Goal: Task Accomplishment & Management: Manage account settings

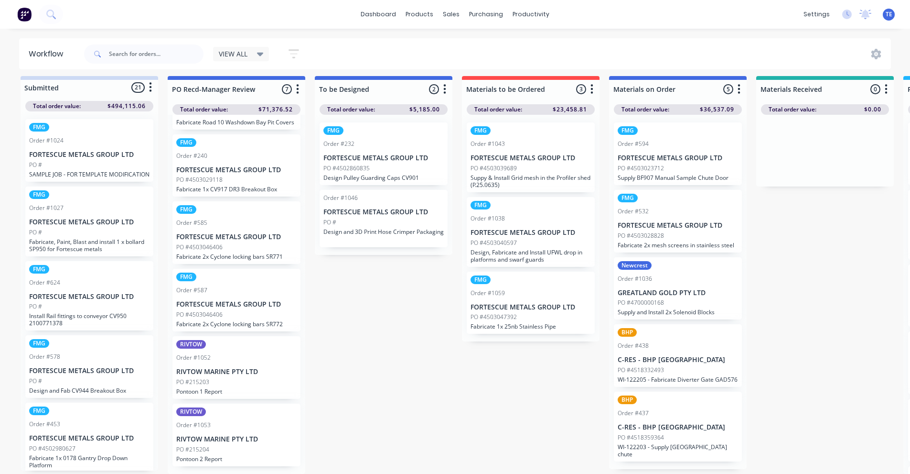
click at [150, 82] on icon "button" at bounding box center [150, 87] width 3 height 12
click at [89, 132] on button "Sort By" at bounding box center [109, 140] width 96 height 16
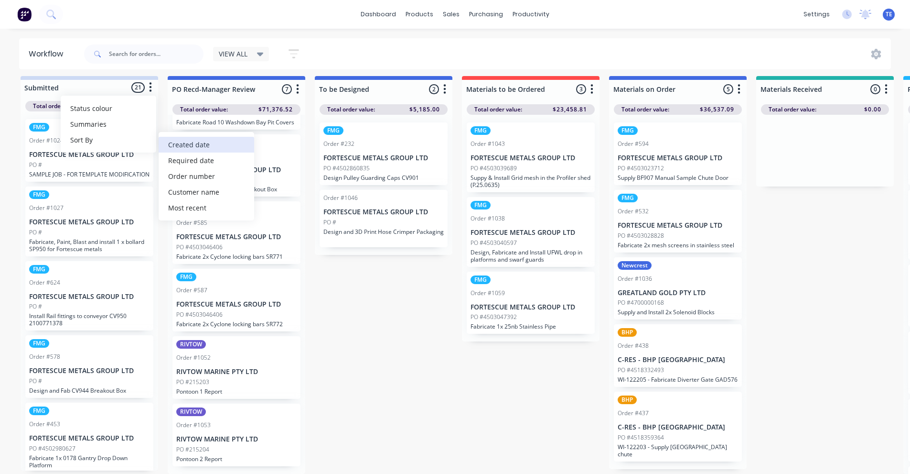
click at [196, 137] on date "Created date" at bounding box center [207, 145] width 96 height 16
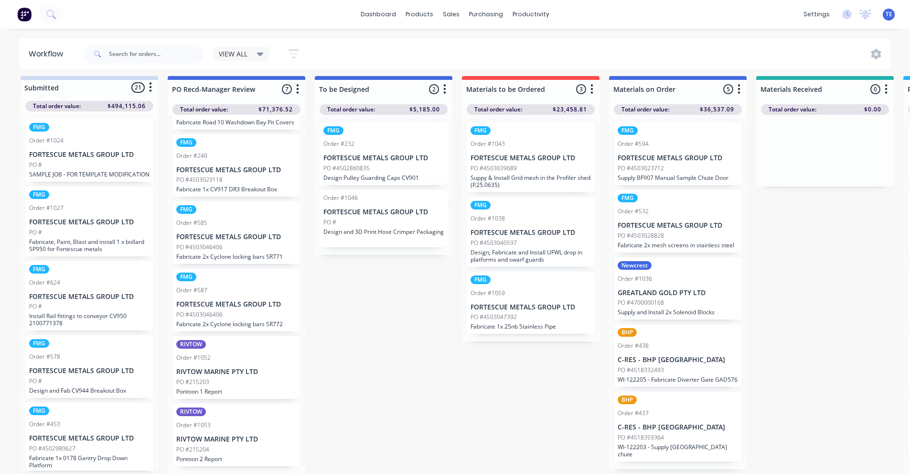
click at [153, 82] on button "button" at bounding box center [150, 87] width 11 height 11
click at [84, 134] on button "Sort By" at bounding box center [109, 140] width 96 height 16
click at [299, 47] on button "button" at bounding box center [294, 53] width 31 height 19
click at [320, 46] on div "VIEW ALL Save new view None edit VIEW ALL (Default) edit Labour Only edit Show/…" at bounding box center [486, 54] width 809 height 29
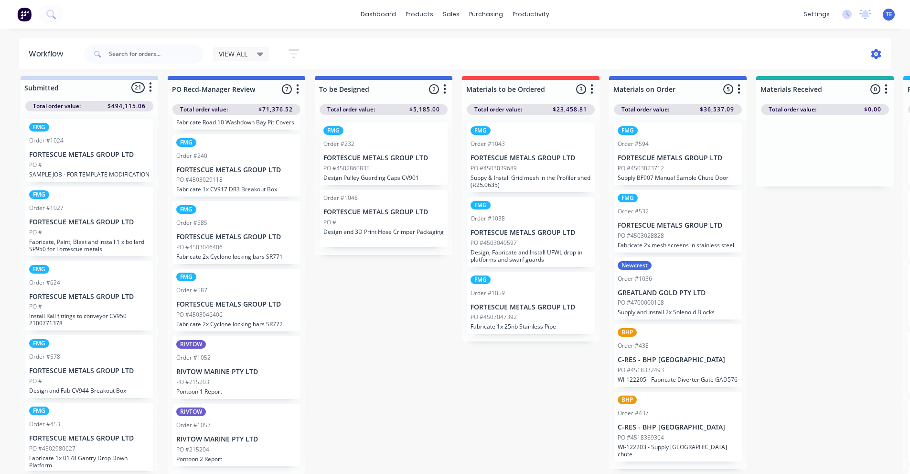
click at [879, 54] on icon at bounding box center [877, 54] width 10 height 11
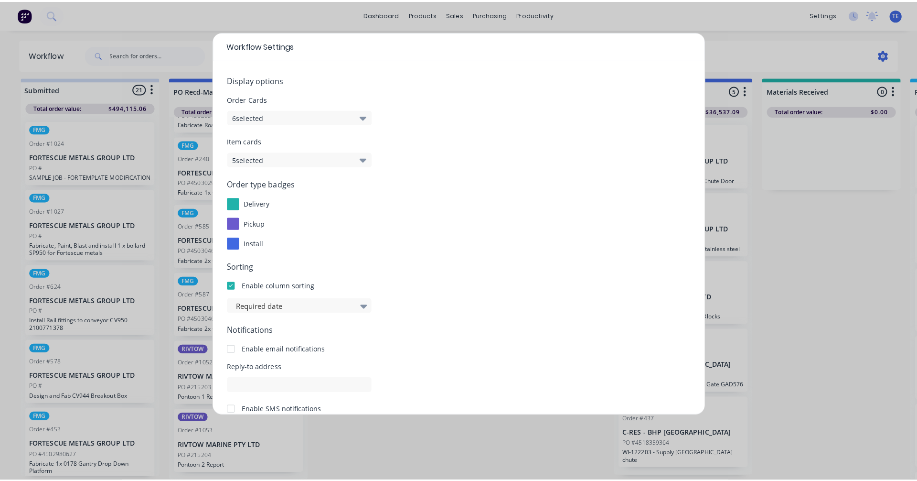
scroll to position [5, 0]
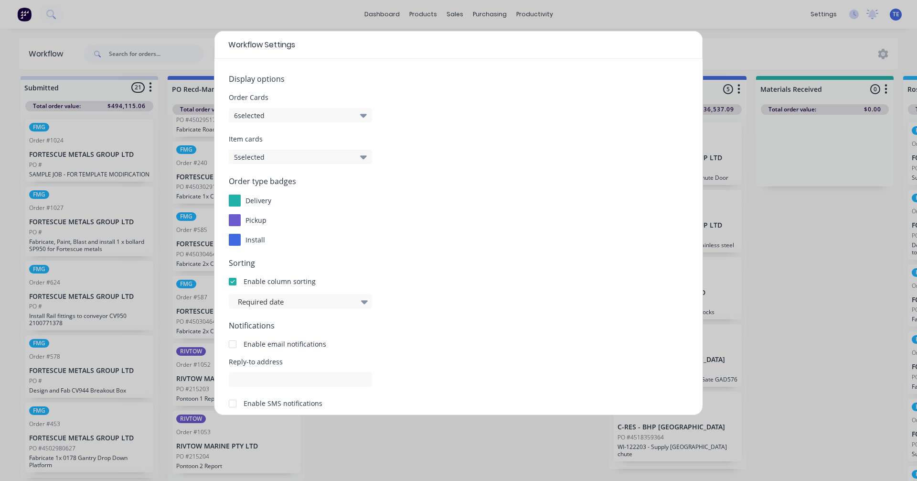
click at [734, 41] on div "Workflow Settings Display options Order Cards 6 selected Item cards 5 selected …" at bounding box center [458, 240] width 917 height 481
click at [731, 47] on div "Workflow Settings Display options Order Cards 6 selected Item cards 5 selected …" at bounding box center [458, 240] width 917 height 481
click at [396, 464] on div "Workflow Settings Display options Order Cards 6 selected Item cards 5 selected …" at bounding box center [458, 240] width 917 height 481
click at [887, 54] on div "Workflow Settings Display options Order Cards 6 selected Item cards 5 selected …" at bounding box center [458, 240] width 917 height 481
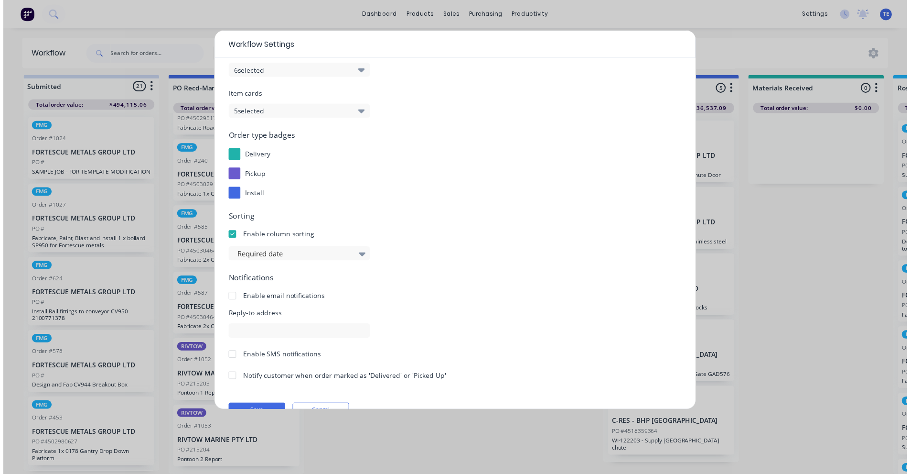
scroll to position [66, 0]
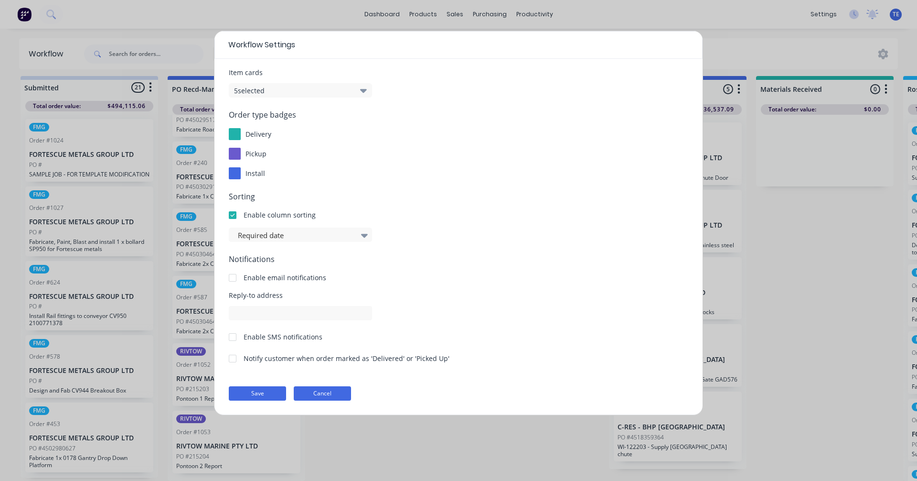
click at [335, 392] on button "Cancel" at bounding box center [322, 393] width 57 height 14
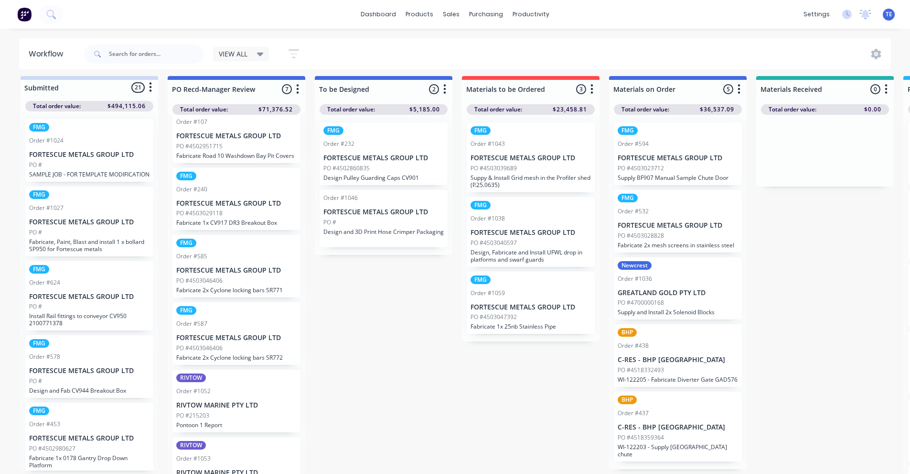
scroll to position [130, 0]
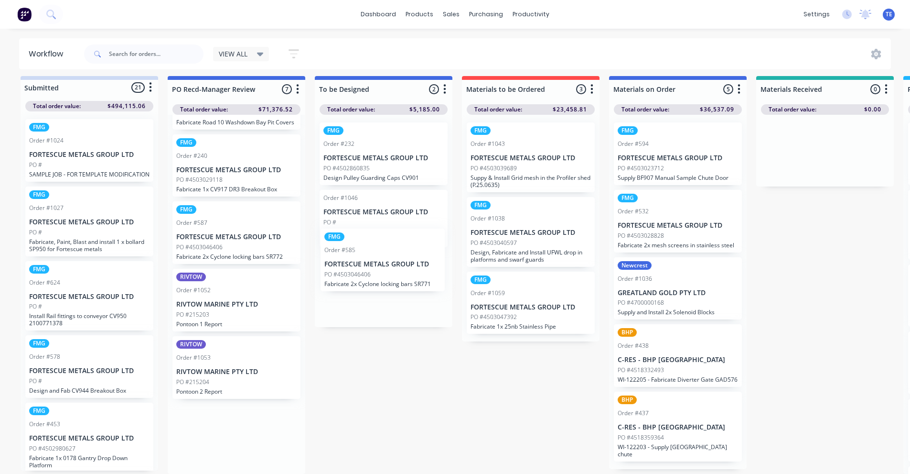
drag, startPoint x: 231, startPoint y: 248, endPoint x: 379, endPoint y: 271, distance: 150.3
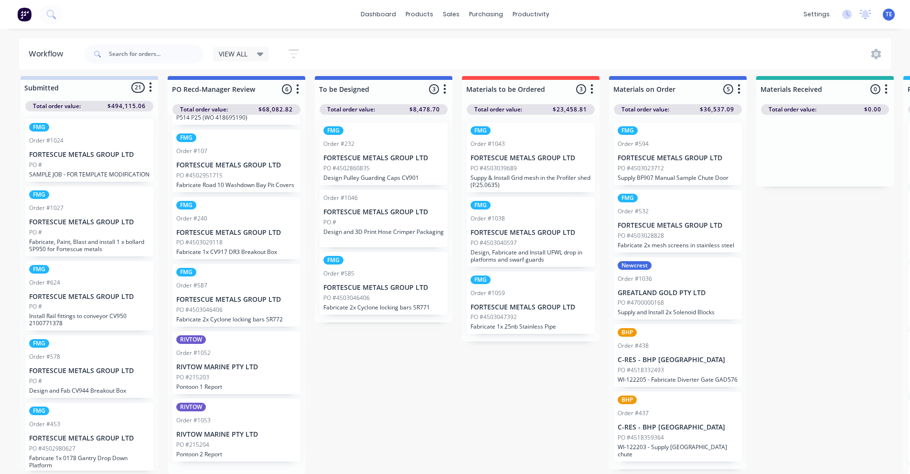
scroll to position [63, 0]
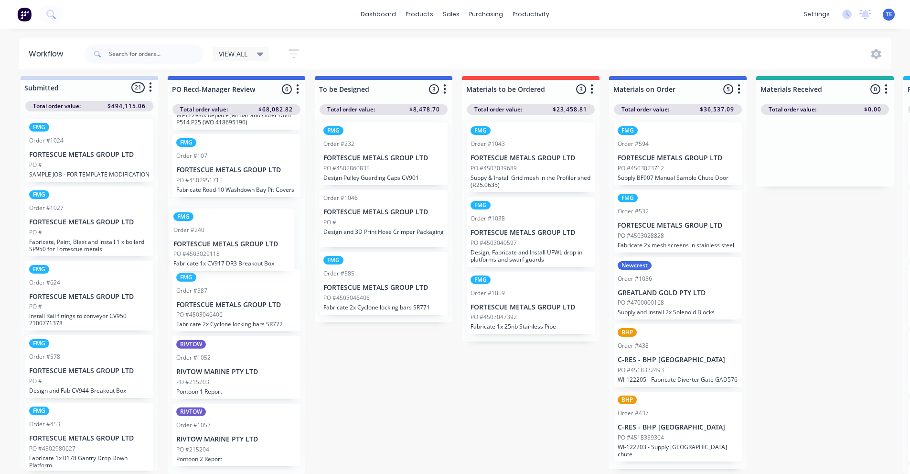
click at [210, 247] on div "BHP Order #591 C-RES - BHP [GEOGRAPHIC_DATA] PO #4518483476 WI-122980: Replace …" at bounding box center [237, 294] width 138 height 359
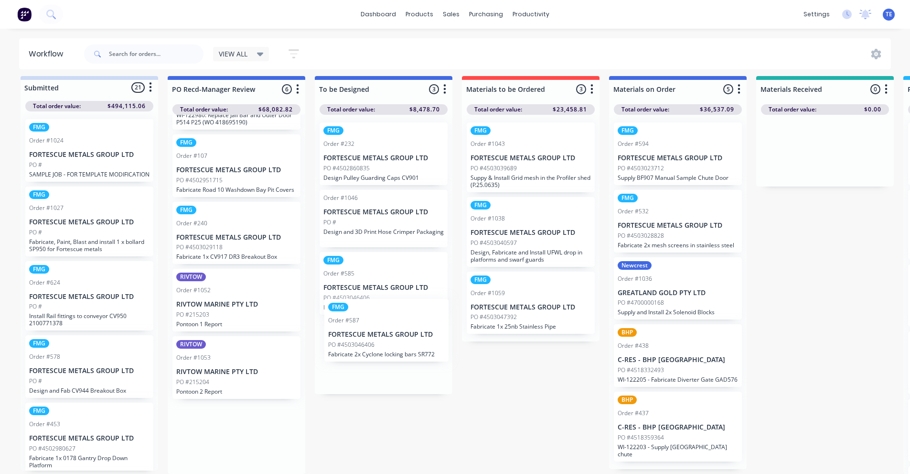
drag, startPoint x: 224, startPoint y: 304, endPoint x: 380, endPoint y: 344, distance: 161.7
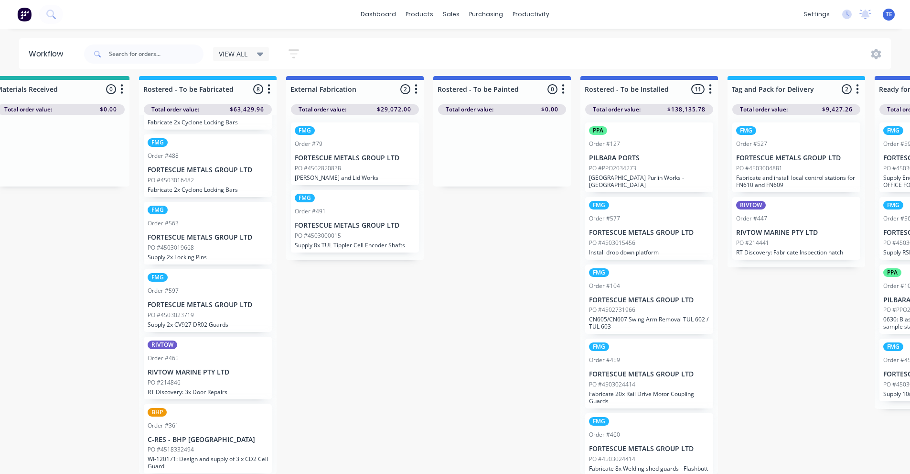
scroll to position [12, 764]
